Goal: Complete application form

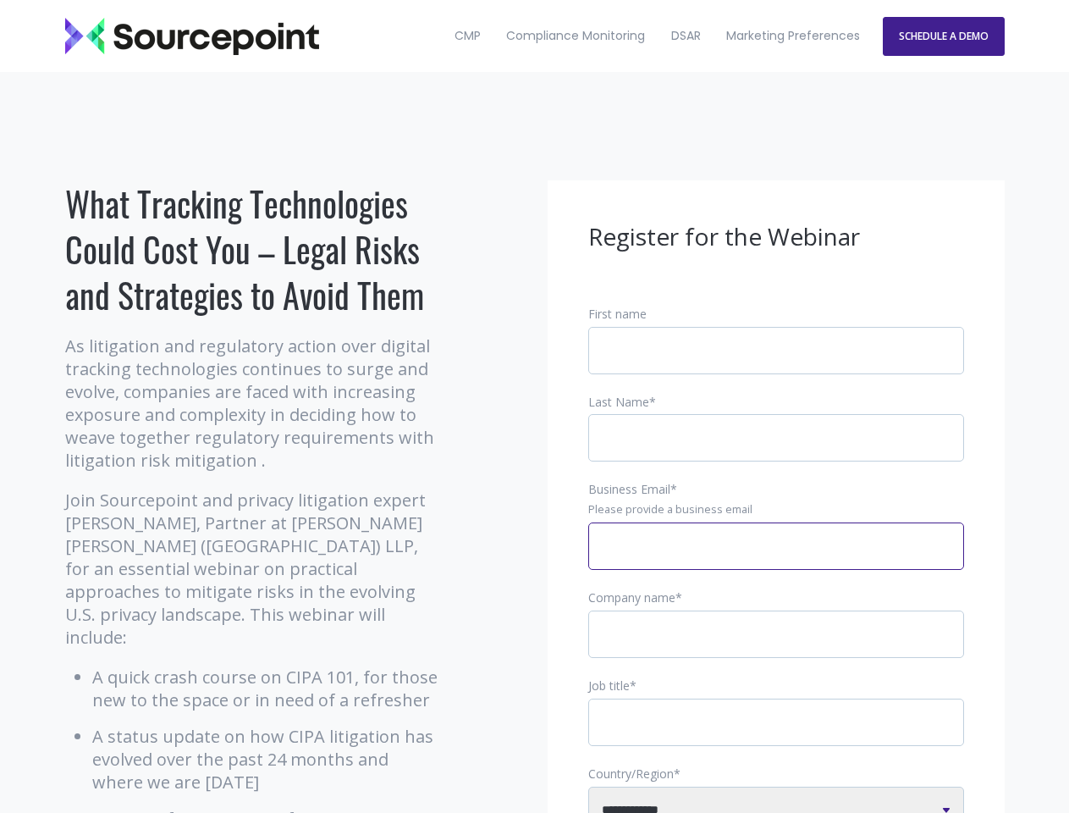
click at [776, 560] on input "Business Email *" at bounding box center [776, 545] width 376 height 47
